Goal: Connect with others: Connect with others

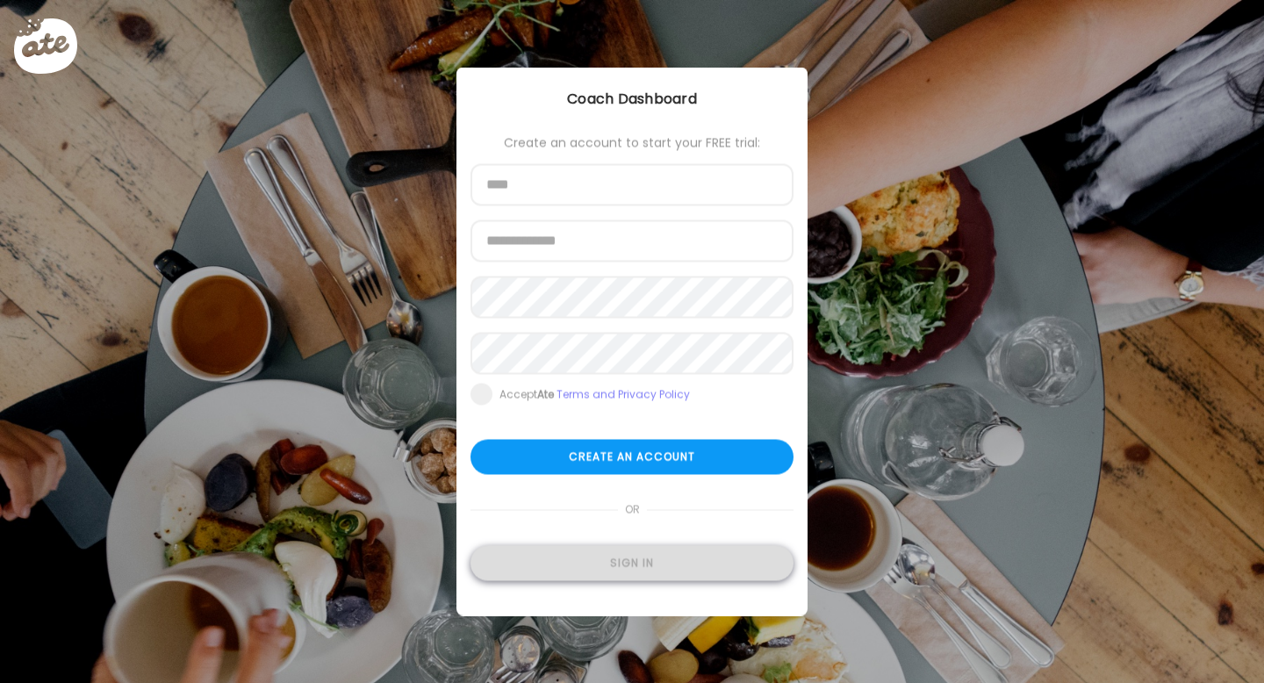
click at [604, 578] on div "Sign in" at bounding box center [631, 563] width 323 height 35
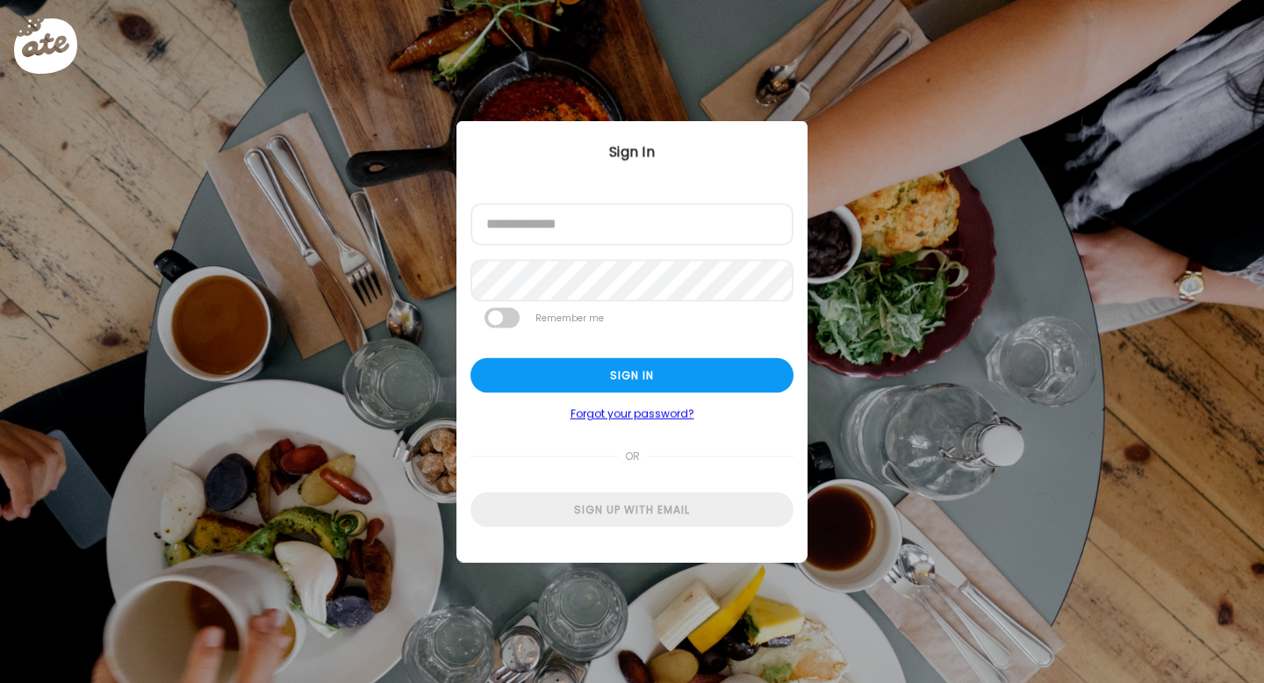
click at [585, 246] on form "Email address Password Remember me Sign in Forgot your password? or Sign up wit…" at bounding box center [631, 366] width 323 height 324
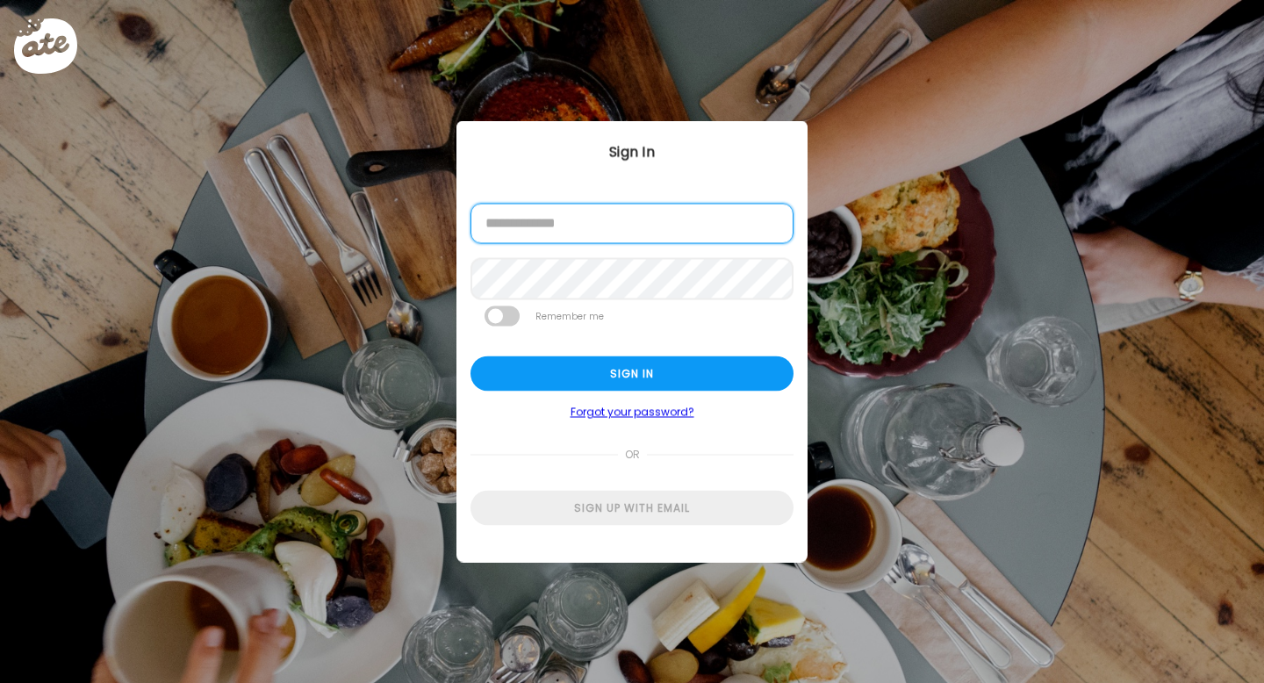
click at [582, 240] on input "email" at bounding box center [631, 224] width 323 height 40
type input "**********"
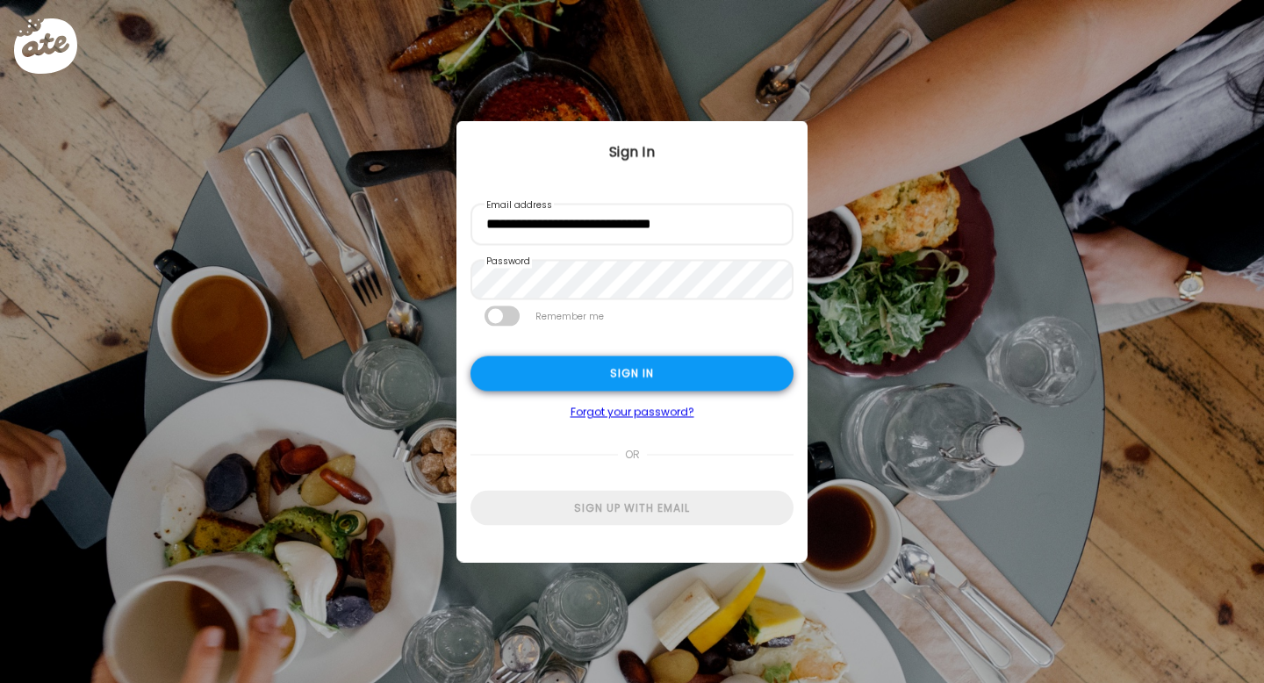
click at [580, 358] on div "Sign in" at bounding box center [631, 373] width 323 height 35
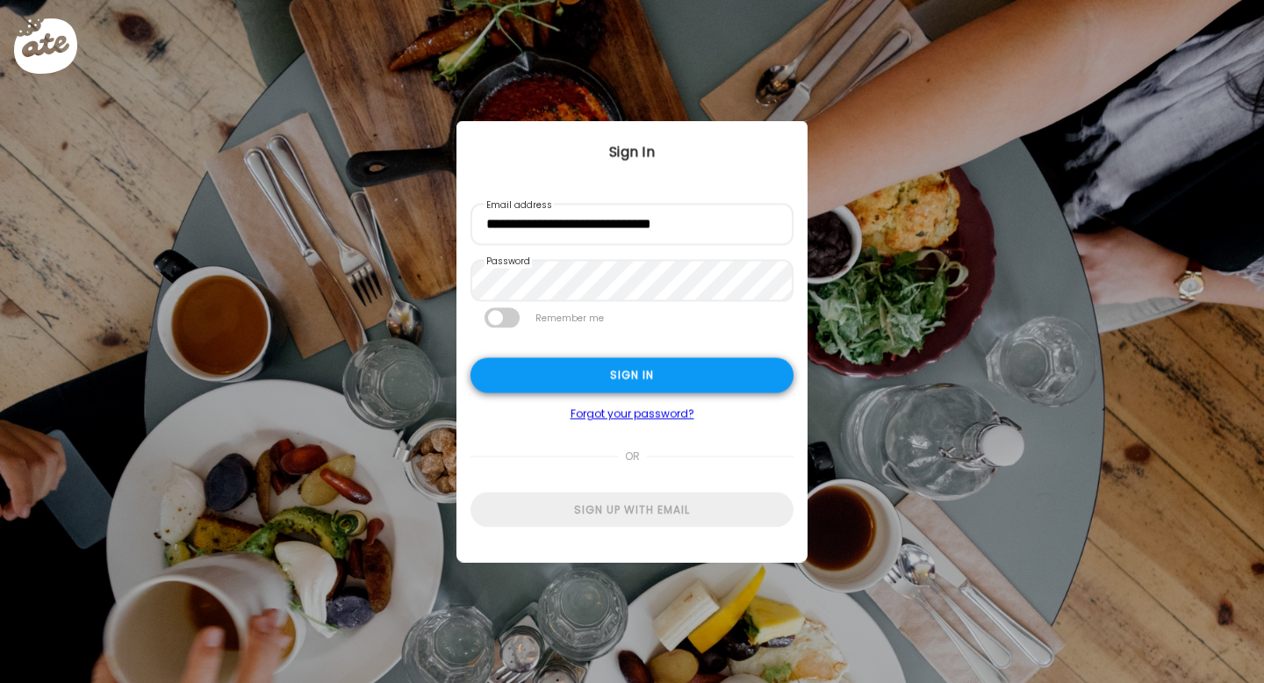
type input "******"
type input "**********"
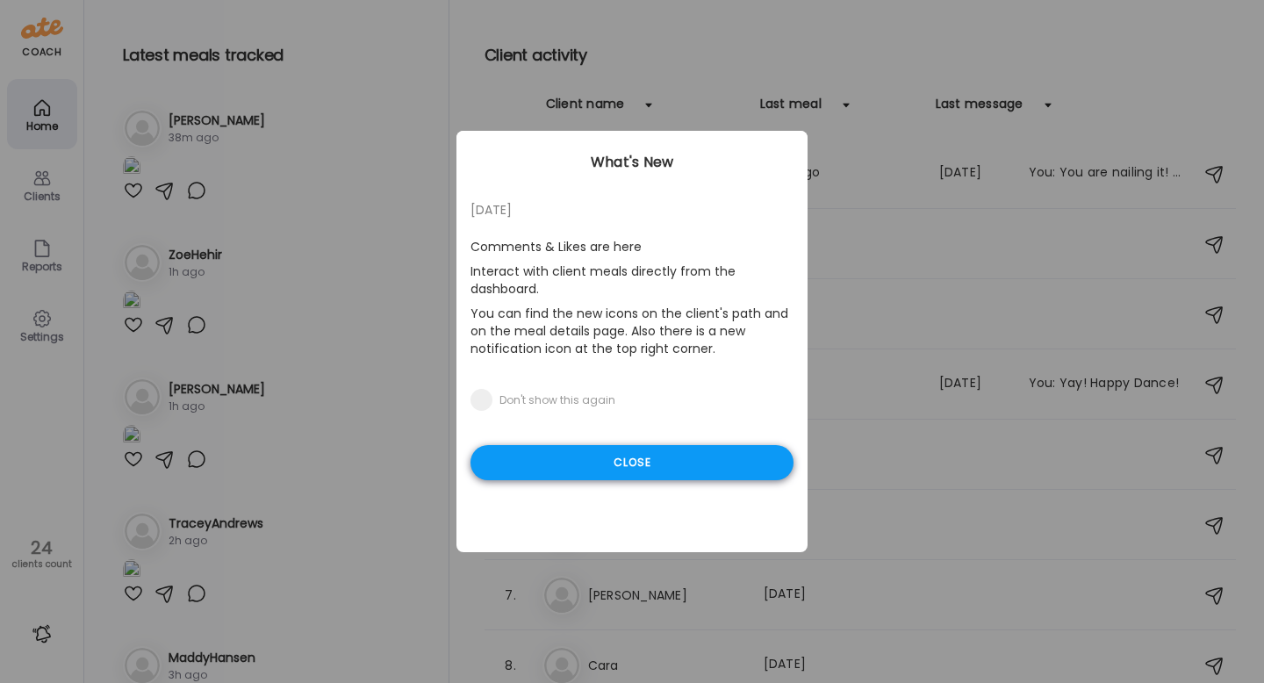
click at [584, 467] on div "Close" at bounding box center [631, 462] width 323 height 35
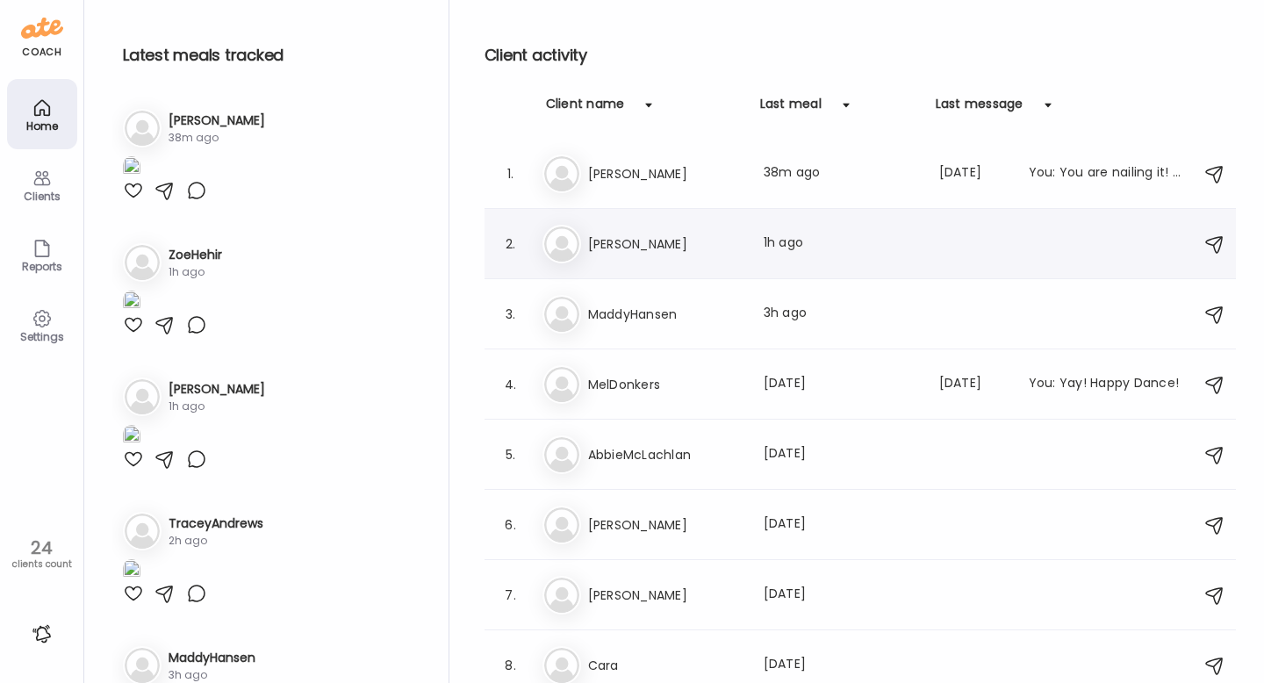
click at [562, 245] on img at bounding box center [561, 243] width 35 height 35
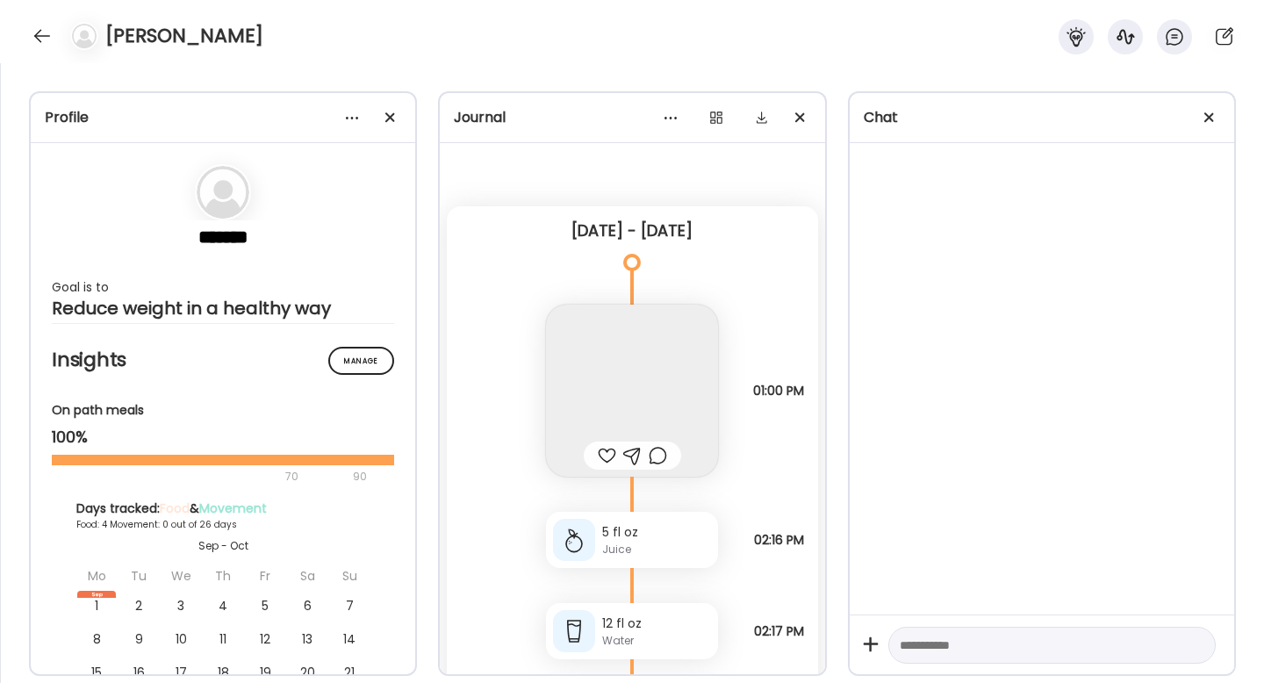
scroll to position [4036, 0]
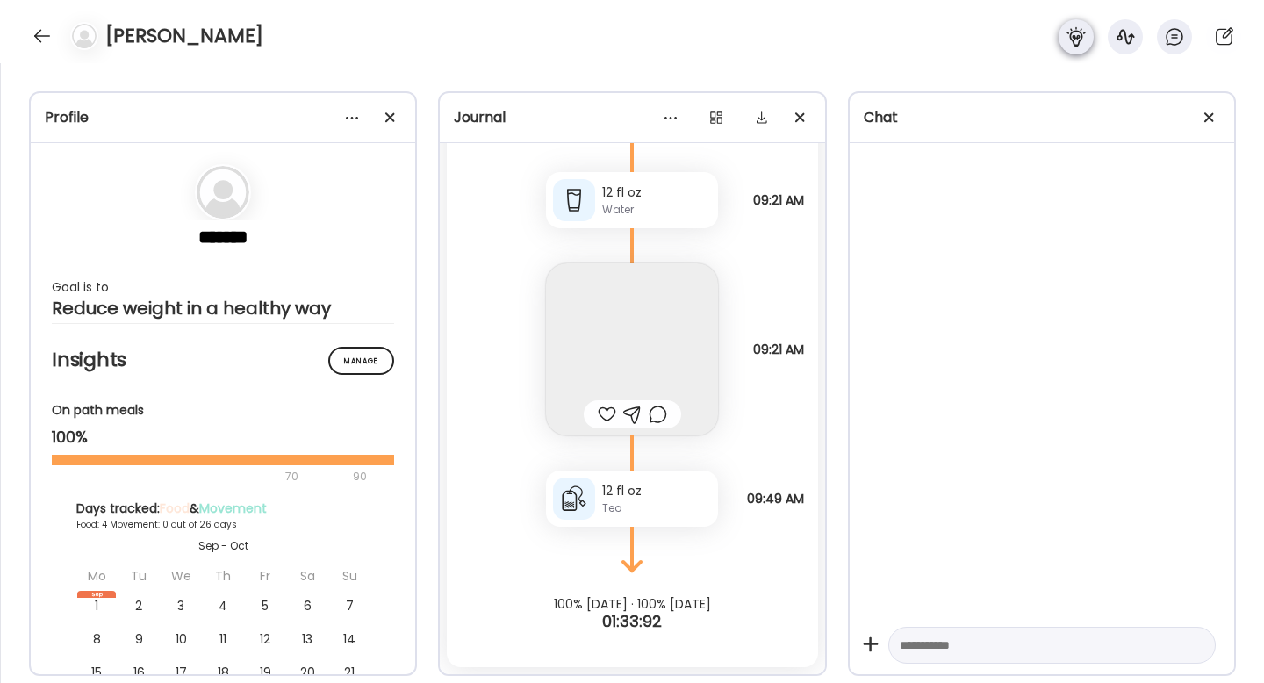
click at [1064, 23] on div at bounding box center [1149, 36] width 197 height 35
click at [1171, 33] on icon at bounding box center [1174, 36] width 21 height 21
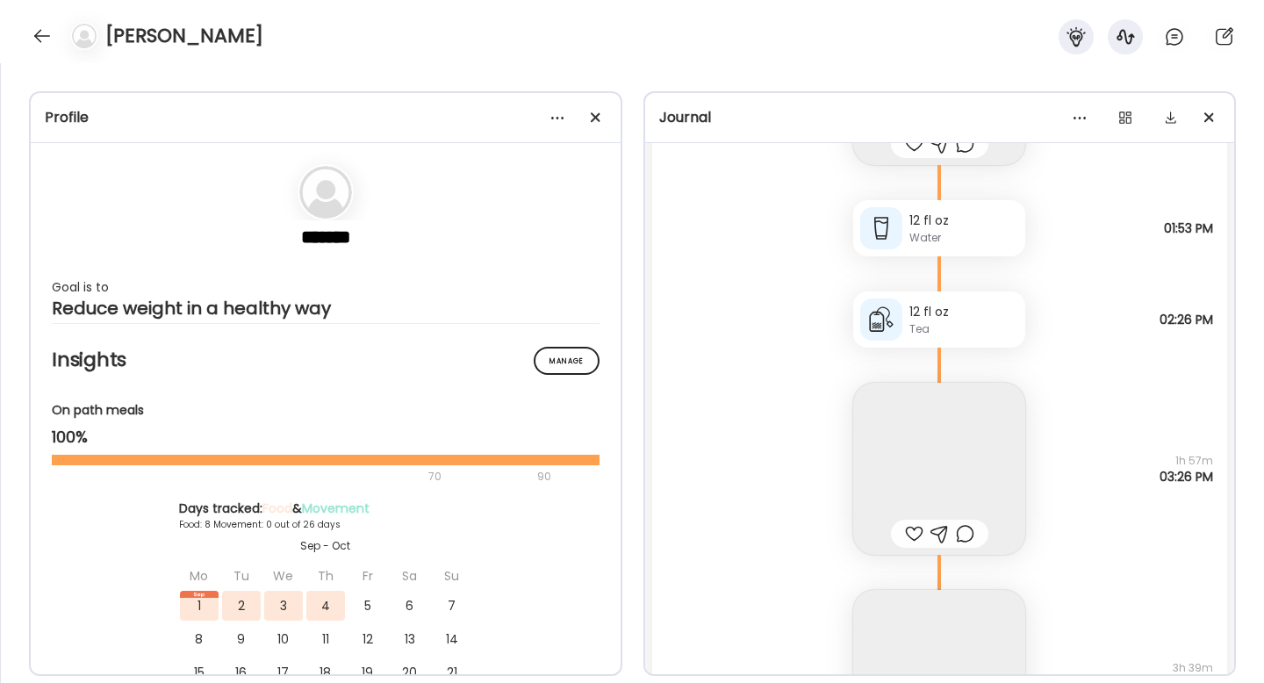
scroll to position [20263, 0]
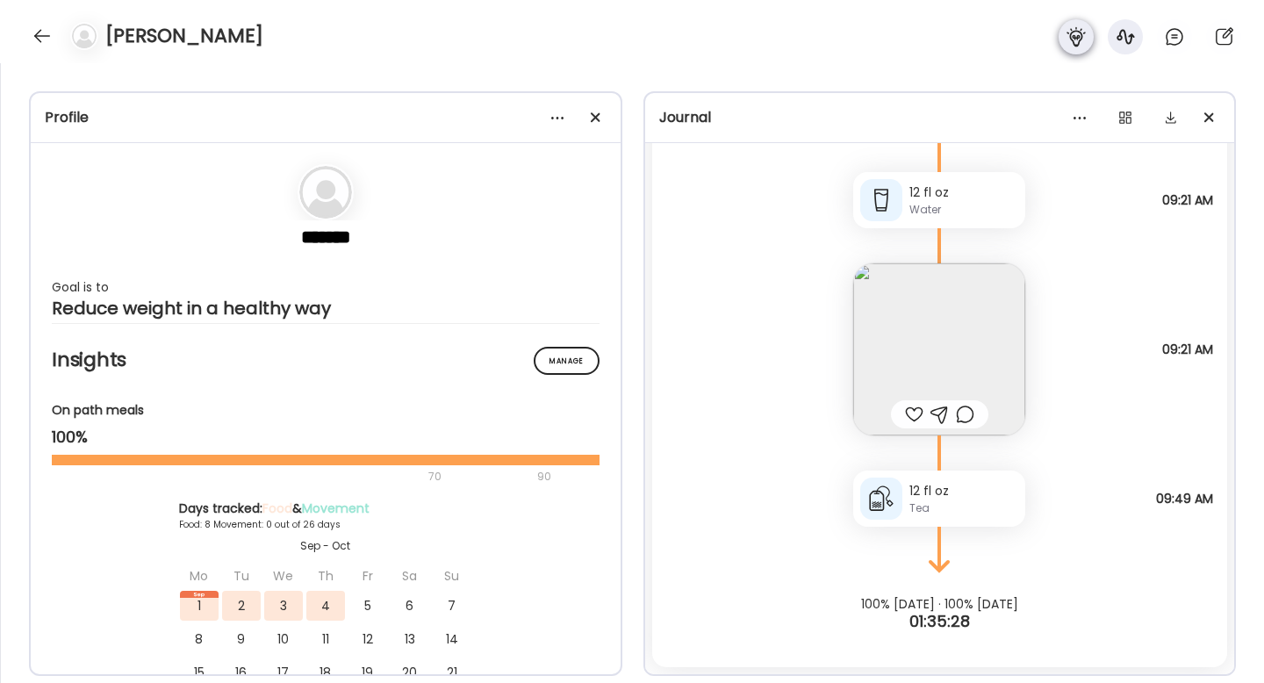
click at [1074, 39] on icon at bounding box center [1075, 36] width 18 height 19
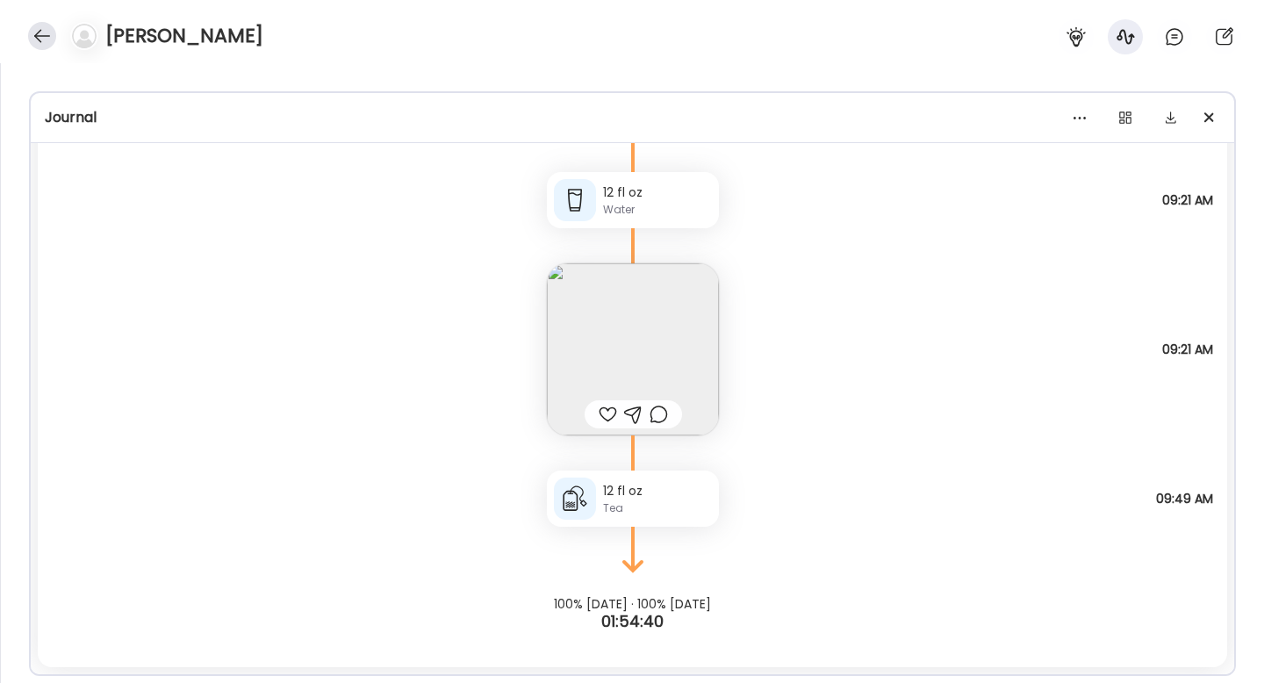
click at [39, 38] on div at bounding box center [42, 36] width 28 height 28
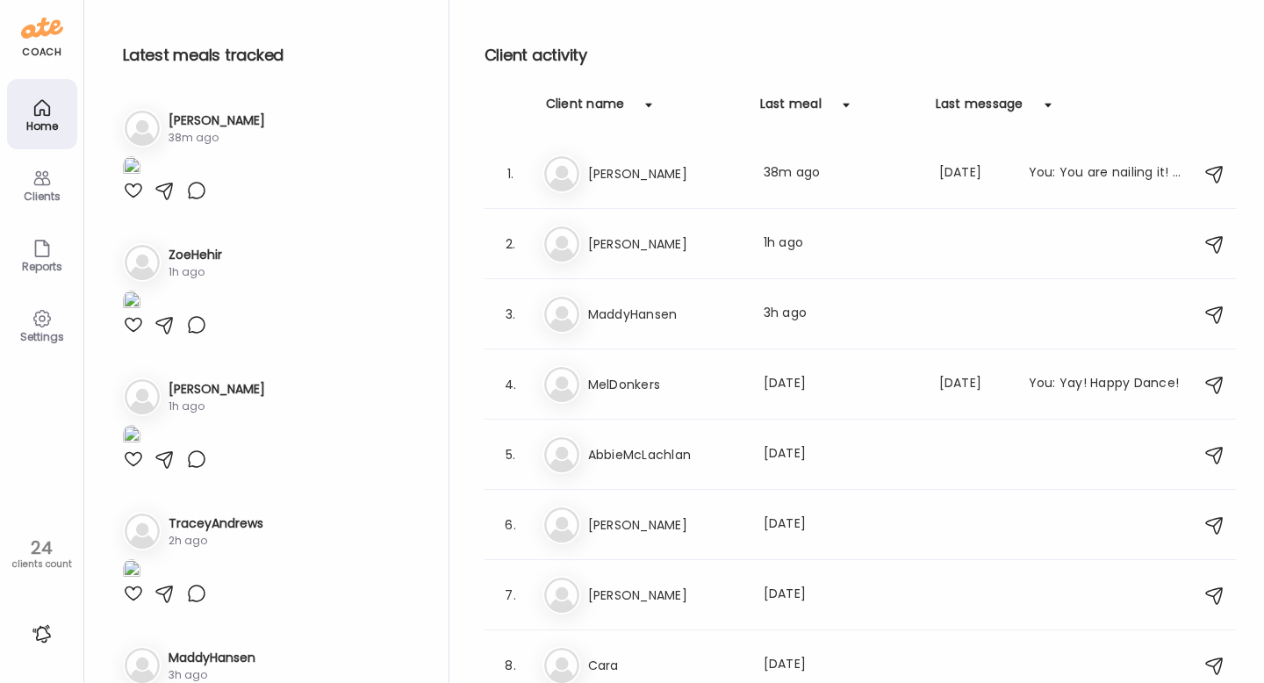
click at [50, 185] on icon at bounding box center [42, 178] width 21 height 21
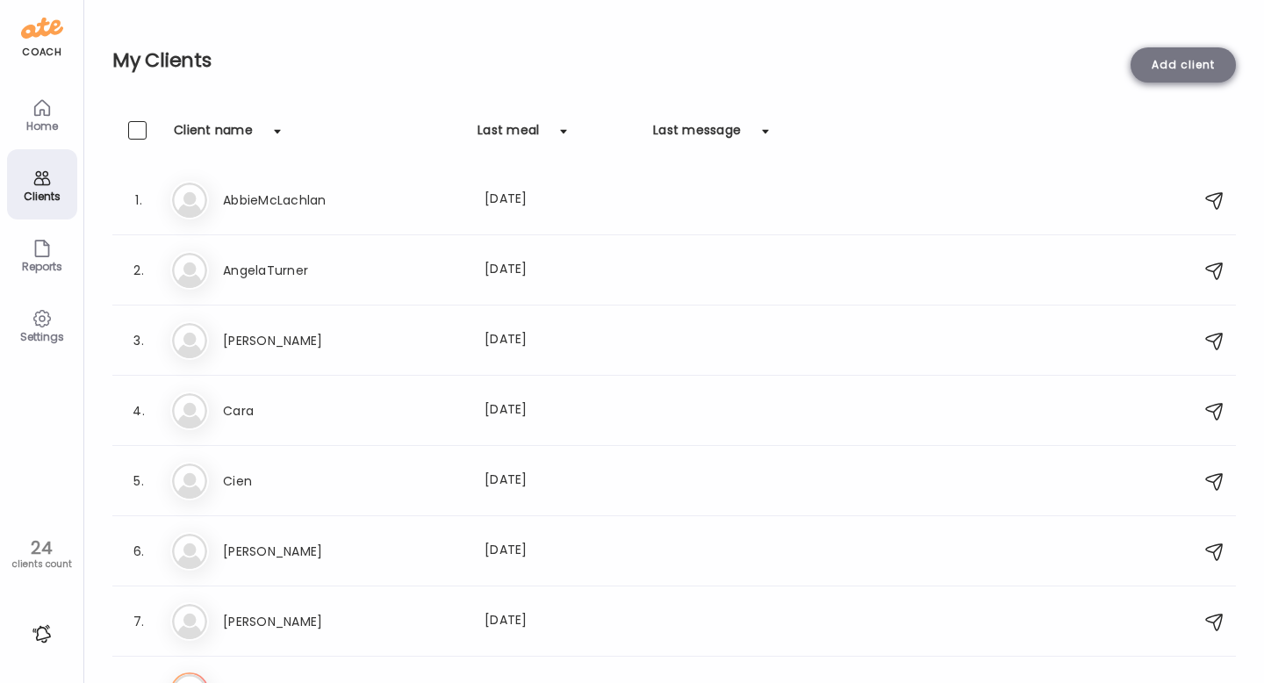
click at [1176, 51] on div "Add client" at bounding box center [1182, 64] width 105 height 35
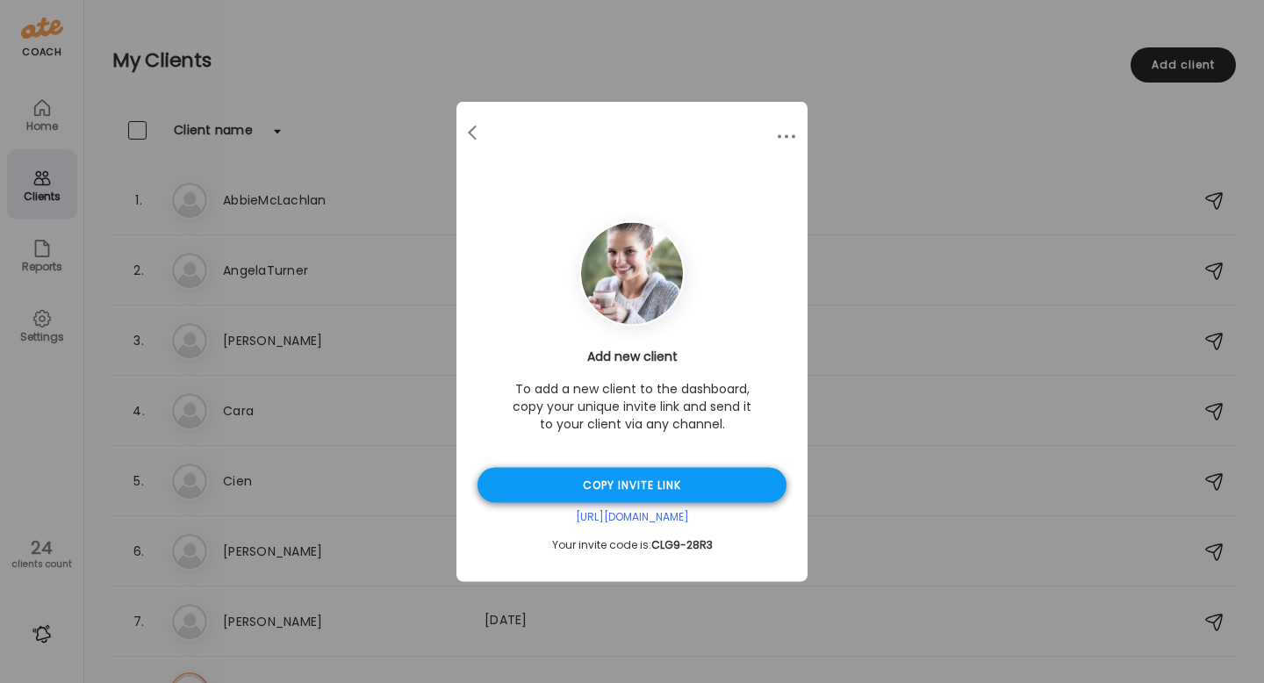
click at [692, 495] on div "Copy invite link" at bounding box center [631, 485] width 309 height 35
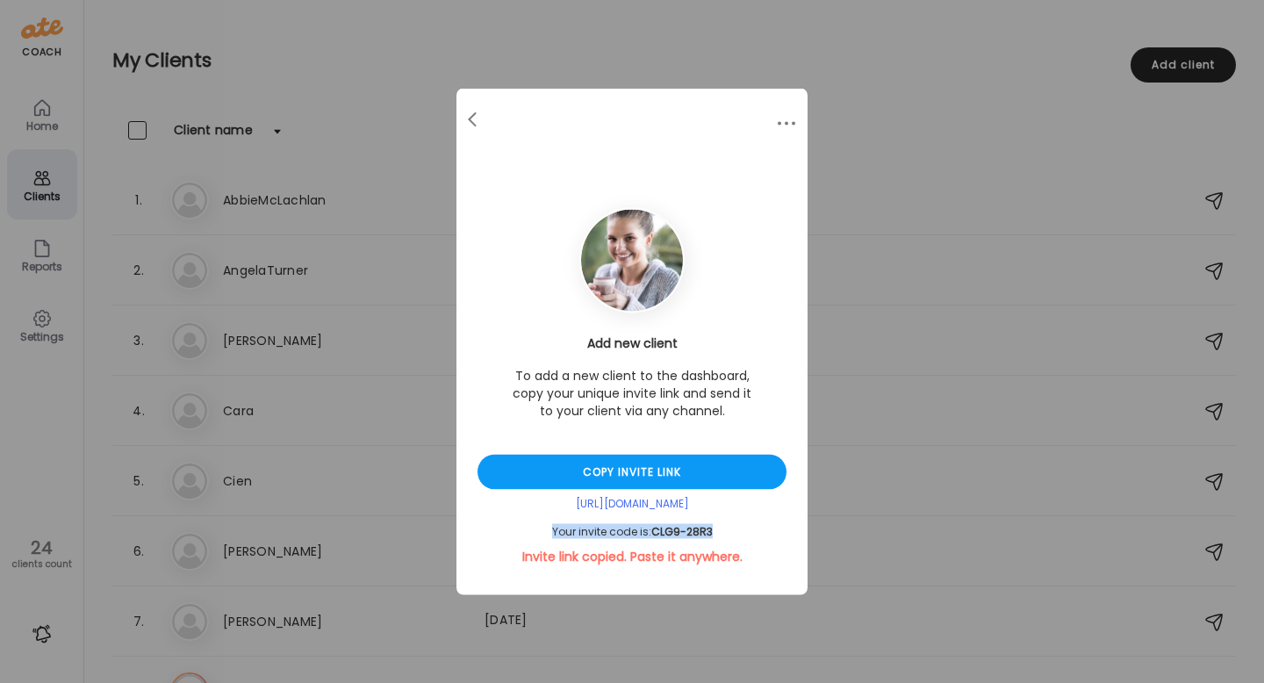
drag, startPoint x: 722, startPoint y: 531, endPoint x: 555, endPoint y: 532, distance: 167.6
click at [555, 532] on div "Your invite code is: CLG9-28R3" at bounding box center [631, 532] width 309 height 14
copy div "Your invite code is: CLG9-28R3"
